Goal: Communication & Community: Answer question/provide support

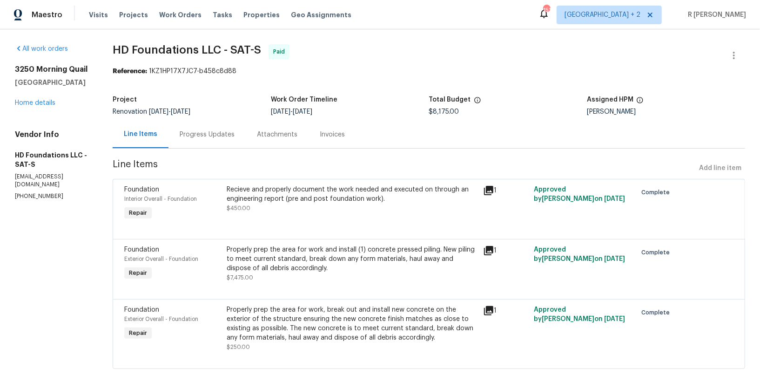
click at [220, 130] on div "Progress Updates" at bounding box center [207, 134] width 55 height 9
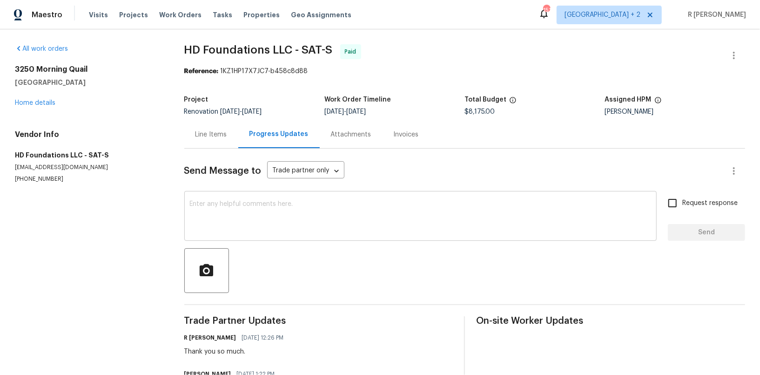
scroll to position [169, 0]
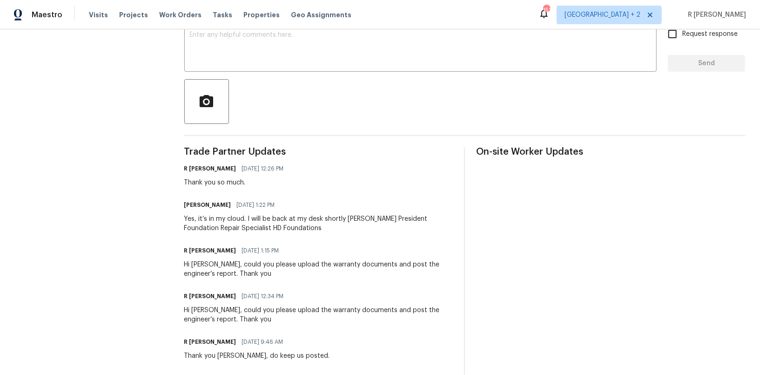
click at [261, 228] on div "Yes, it’s in my cloud. I will be back at my desk shortly Hunter Davis President…" at bounding box center [318, 223] width 269 height 19
click at [204, 263] on div "Hi Chris, could you please upload the warranty documents and post the engineer’…" at bounding box center [318, 269] width 269 height 19
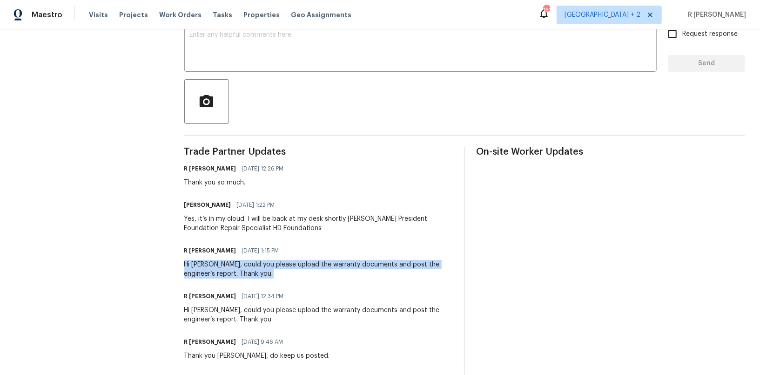
click at [204, 263] on div "Hi Chris, could you please upload the warranty documents and post the engineer’…" at bounding box center [318, 269] width 269 height 19
copy div "Hi Chris, could you please upload the warranty documents and post the engineer’…"
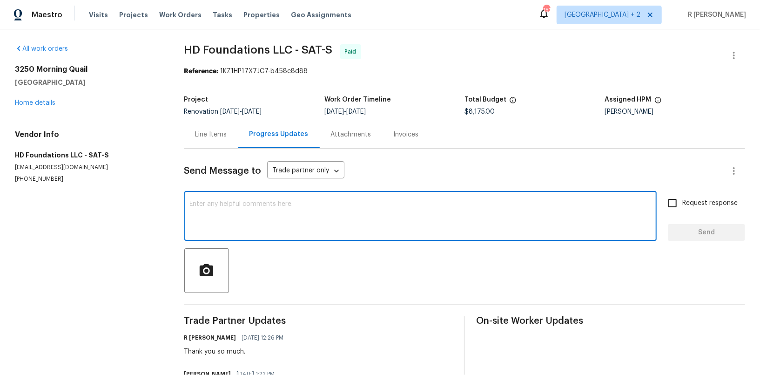
click at [257, 221] on textarea at bounding box center [420, 217] width 461 height 33
paste textarea "Hi Chris, could you please upload the warranty documents and post the engineer’…"
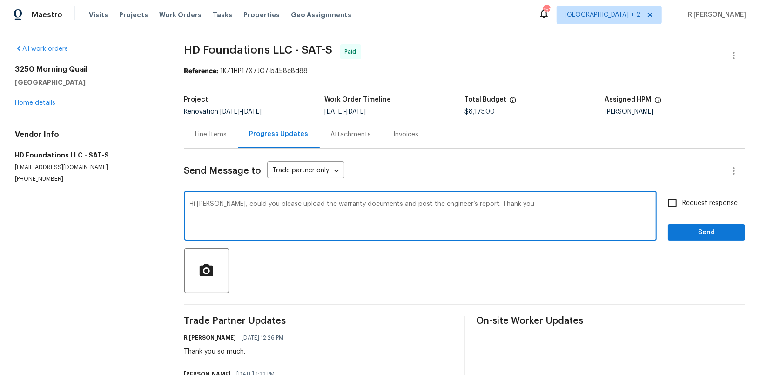
type textarea "Hi Chris, could you please upload the warranty documents and post the engineer’…"
click at [693, 202] on span "Request response" at bounding box center [709, 203] width 55 height 10
click at [682, 202] on input "Request response" at bounding box center [673, 203] width 20 height 20
checkbox input "true"
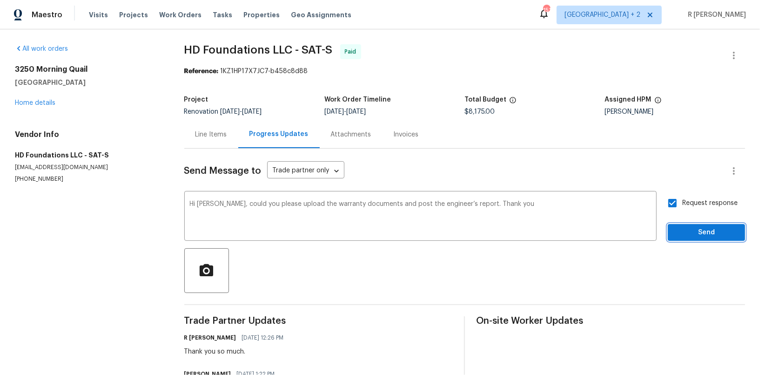
click at [693, 227] on span "Send" at bounding box center [706, 233] width 62 height 12
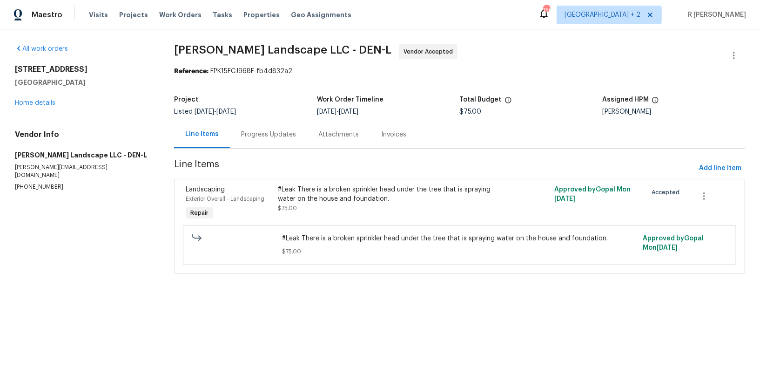
click at [261, 136] on div "Progress Updates" at bounding box center [268, 134] width 55 height 9
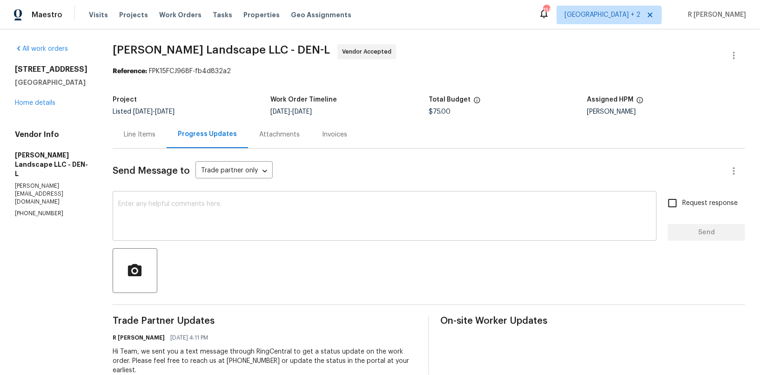
click at [299, 203] on textarea at bounding box center [384, 217] width 533 height 33
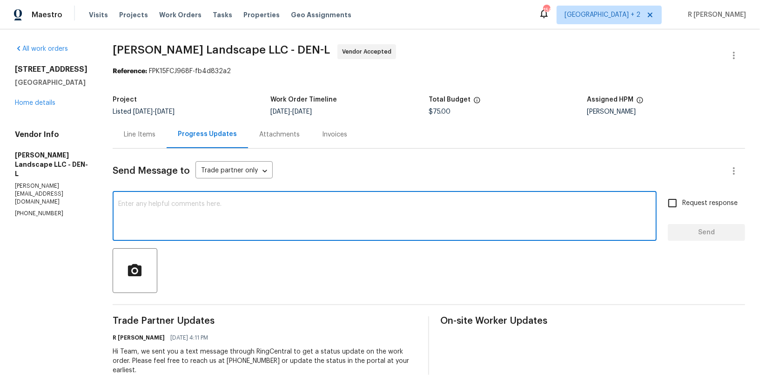
paste textarea "Hi Team, can we get a status update on the work order? Thanks!"
type textarea "Hi Team, can we get a status update on the work order? Thanks!"
click at [710, 240] on button "Send" at bounding box center [706, 232] width 77 height 17
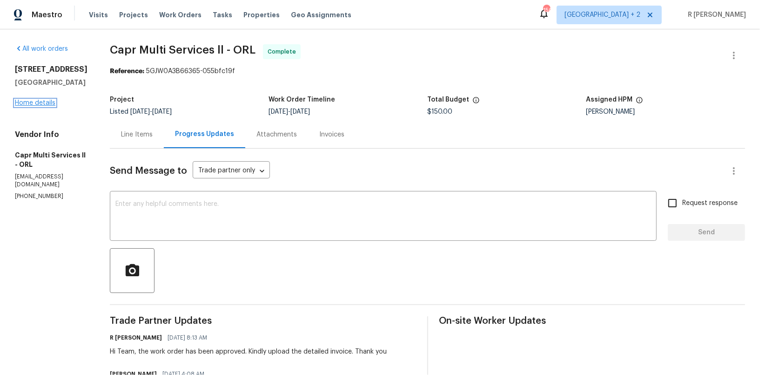
click at [42, 101] on link "Home details" at bounding box center [35, 103] width 40 height 7
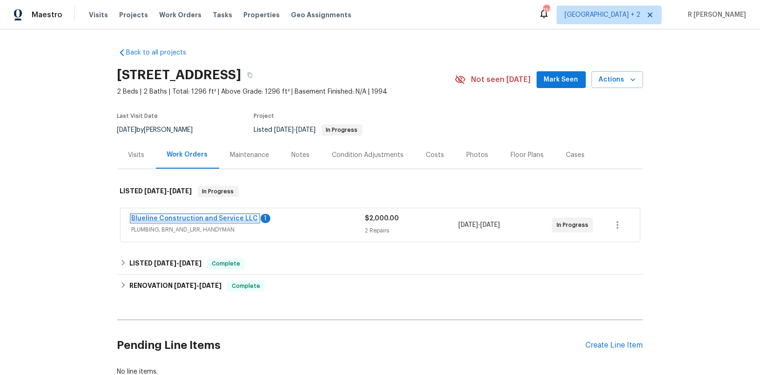
click at [179, 217] on link "Blueline Construction and Service LLC" at bounding box center [195, 218] width 127 height 7
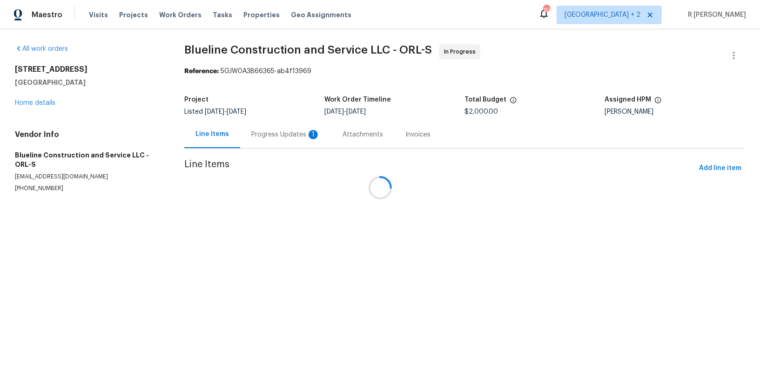
click at [269, 124] on div at bounding box center [380, 187] width 760 height 375
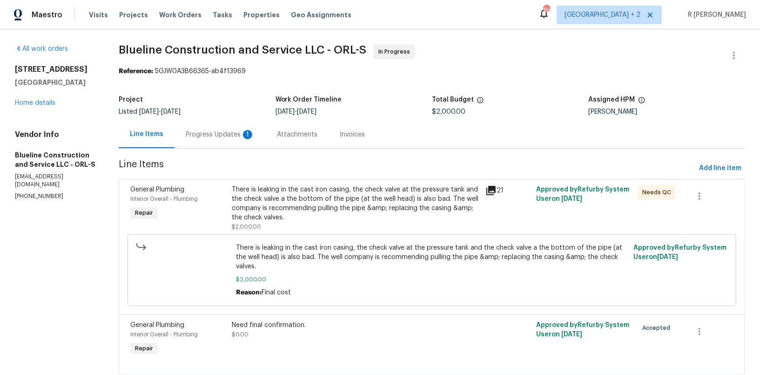
click at [232, 133] on div "Progress Updates 1" at bounding box center [220, 134] width 69 height 9
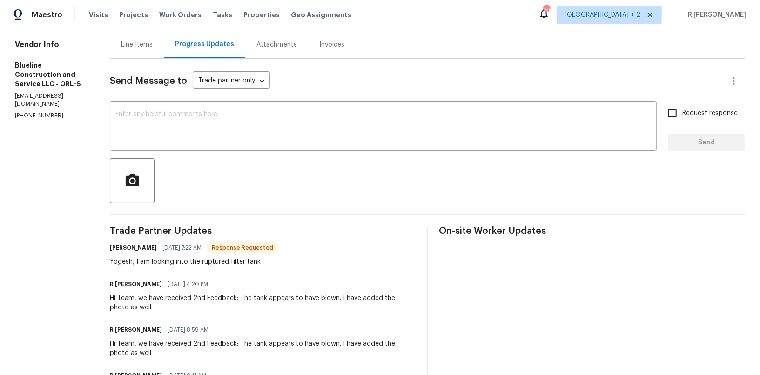
scroll to position [98, 0]
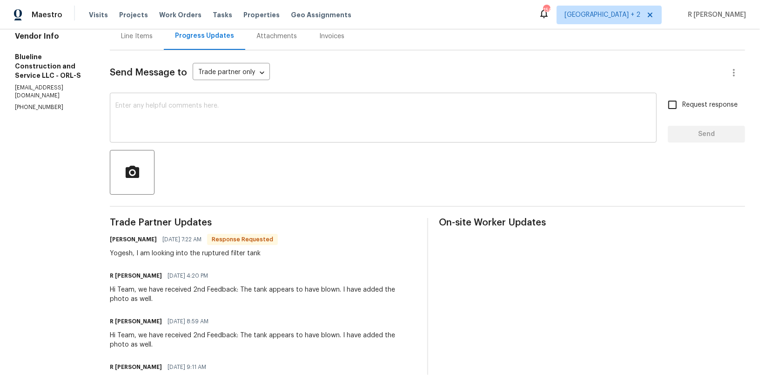
click at [314, 142] on div "x ​" at bounding box center [383, 118] width 547 height 47
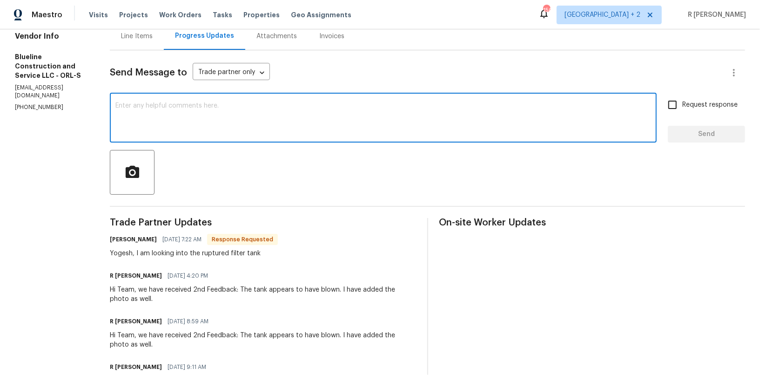
click at [300, 131] on textarea at bounding box center [383, 118] width 536 height 33
type textarea "Thank you [PERSON_NAME]."
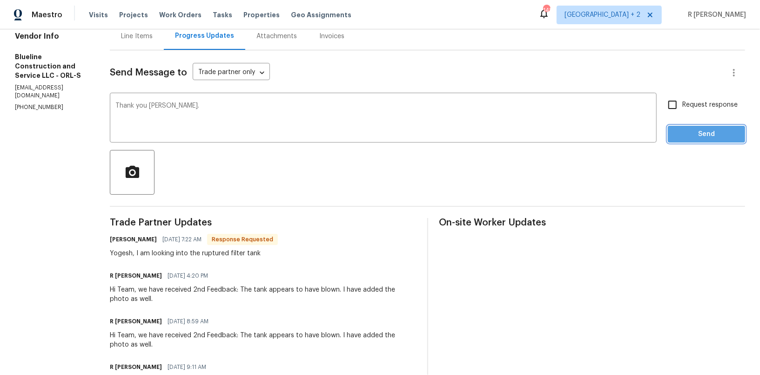
click at [698, 137] on span "Send" at bounding box center [706, 134] width 62 height 12
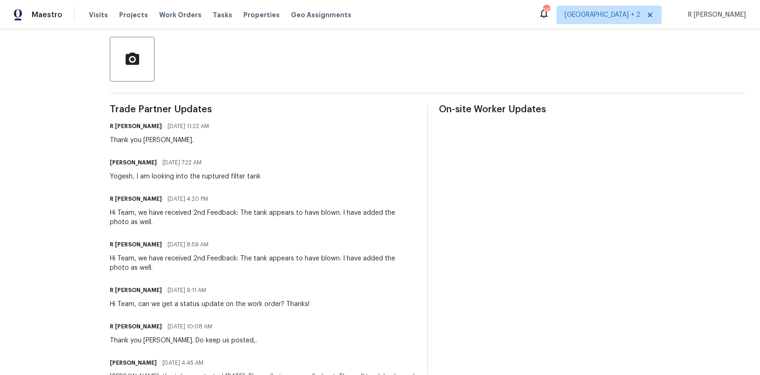
scroll to position [141, 0]
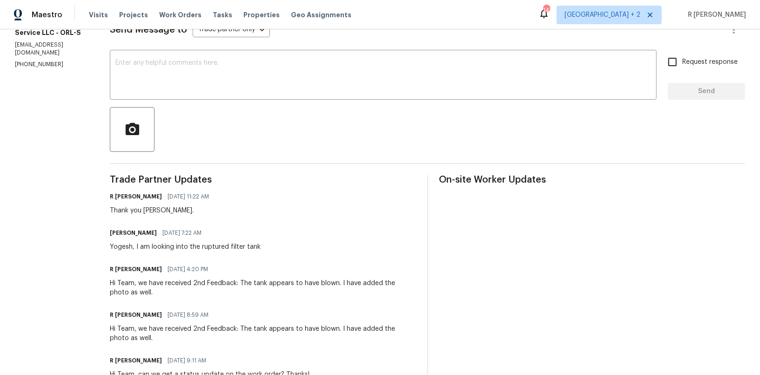
click at [160, 209] on div "Thank you [PERSON_NAME]." at bounding box center [162, 210] width 105 height 9
copy div "Thank you [PERSON_NAME]."
click at [186, 242] on div "Yogesh, I am looking into the ruptured filter tank" at bounding box center [185, 246] width 151 height 9
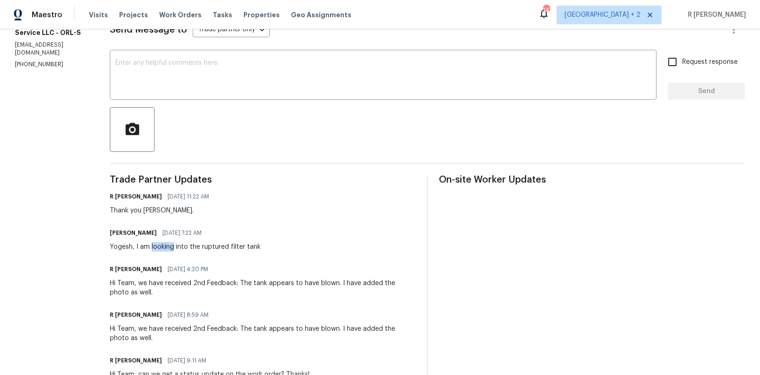
click at [186, 242] on div "Yogesh, I am looking into the ruptured filter tank" at bounding box center [185, 246] width 151 height 9
copy div "Yogesh, I am looking into the ruptured filter tank"
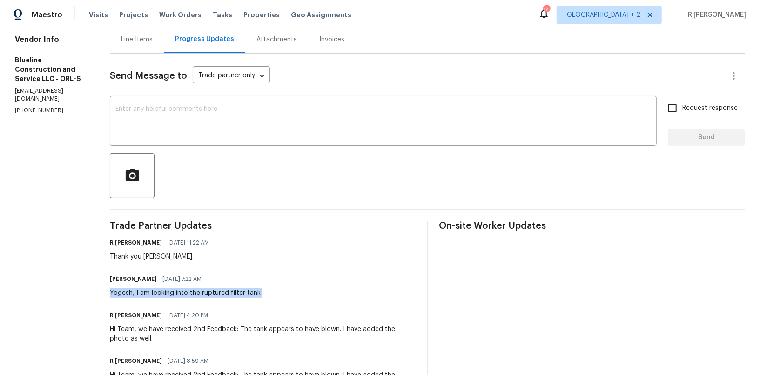
scroll to position [213, 0]
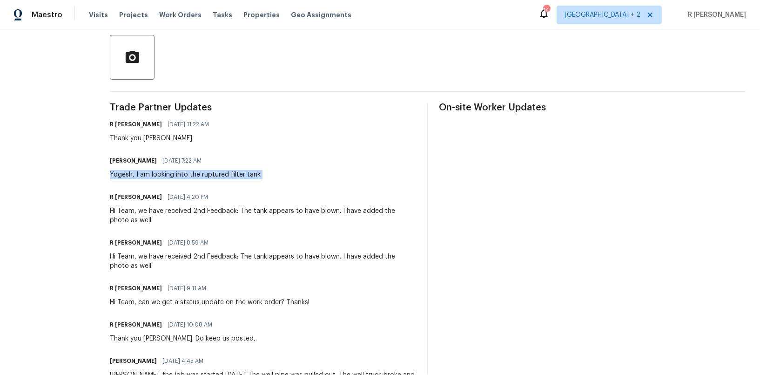
copy div "Yogesh, I am looking into the ruptured filter tank"
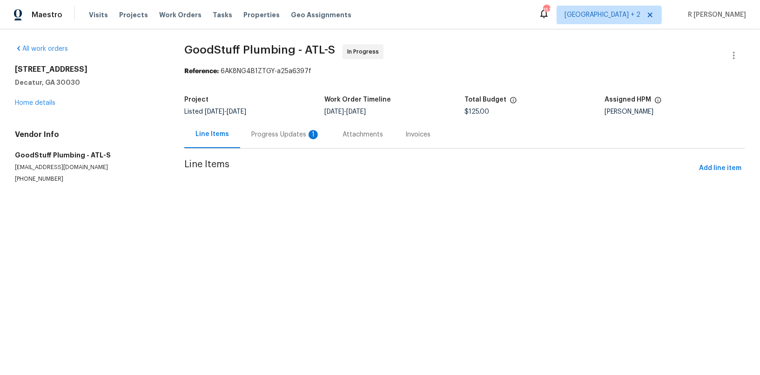
click at [268, 143] on div "Progress Updates 1" at bounding box center [285, 134] width 91 height 27
